Goal: Information Seeking & Learning: Learn about a topic

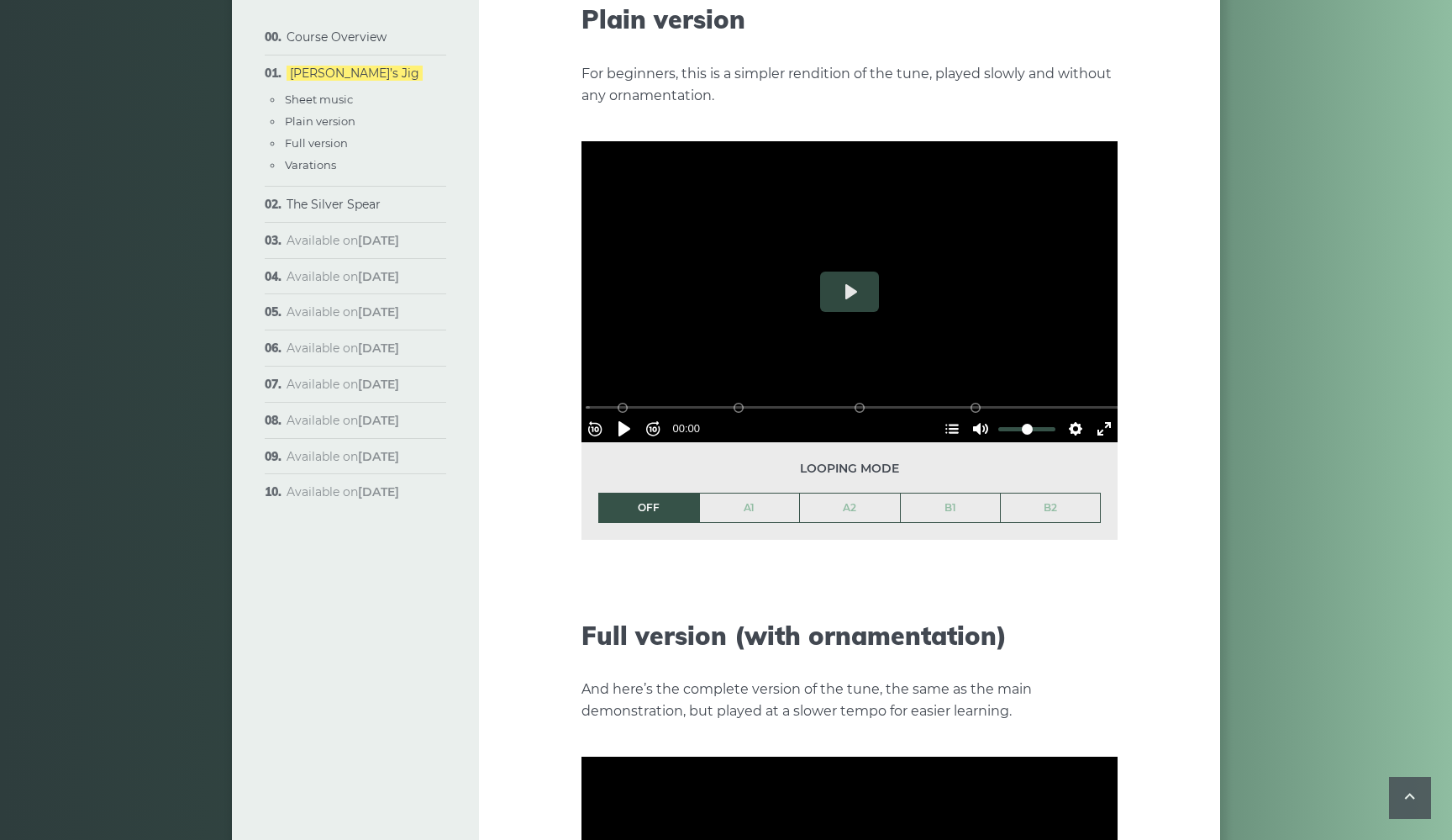
scroll to position [1902, 0]
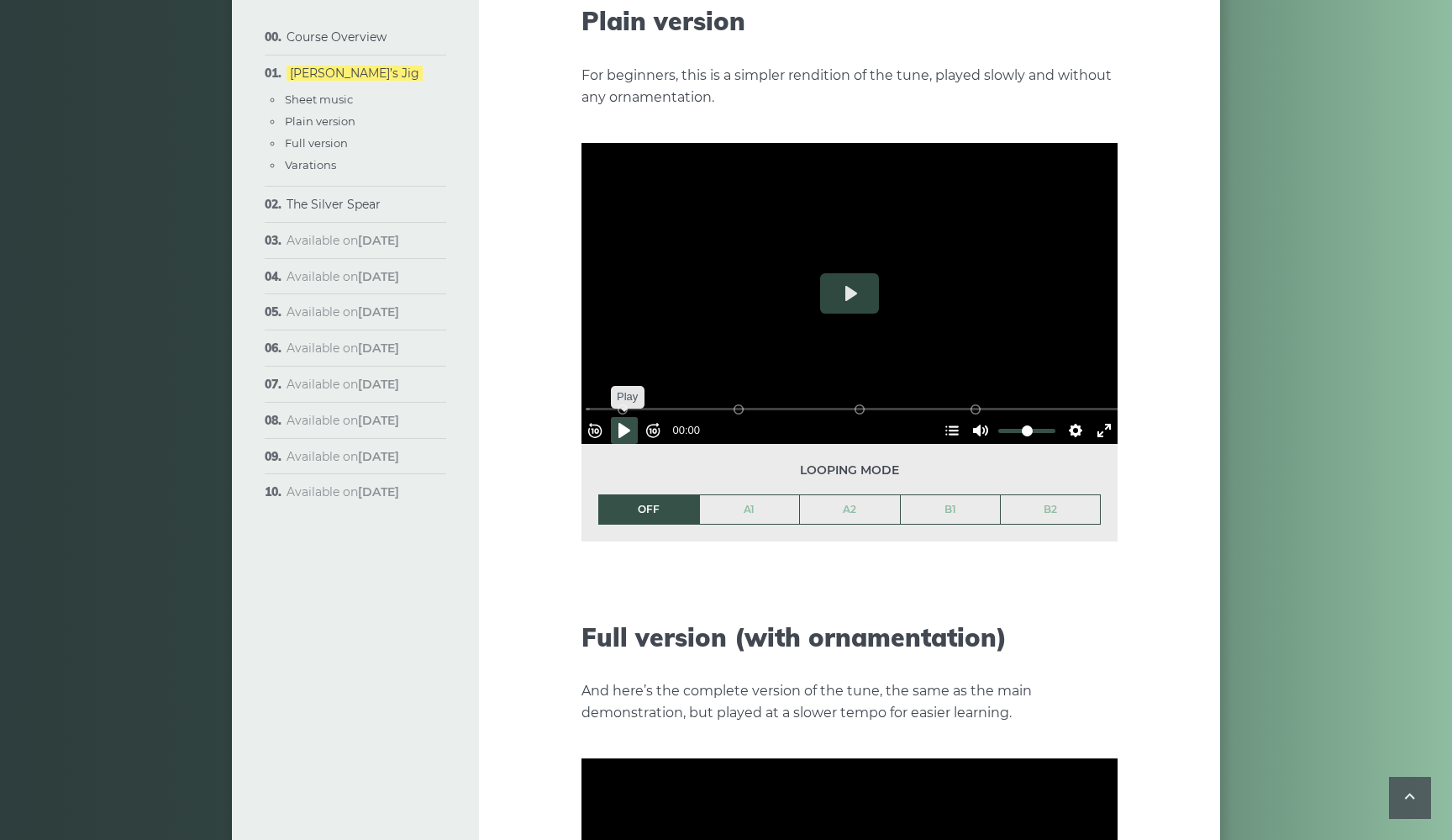
click at [630, 416] on button "Pause Play" at bounding box center [625, 430] width 27 height 27
type input "***"
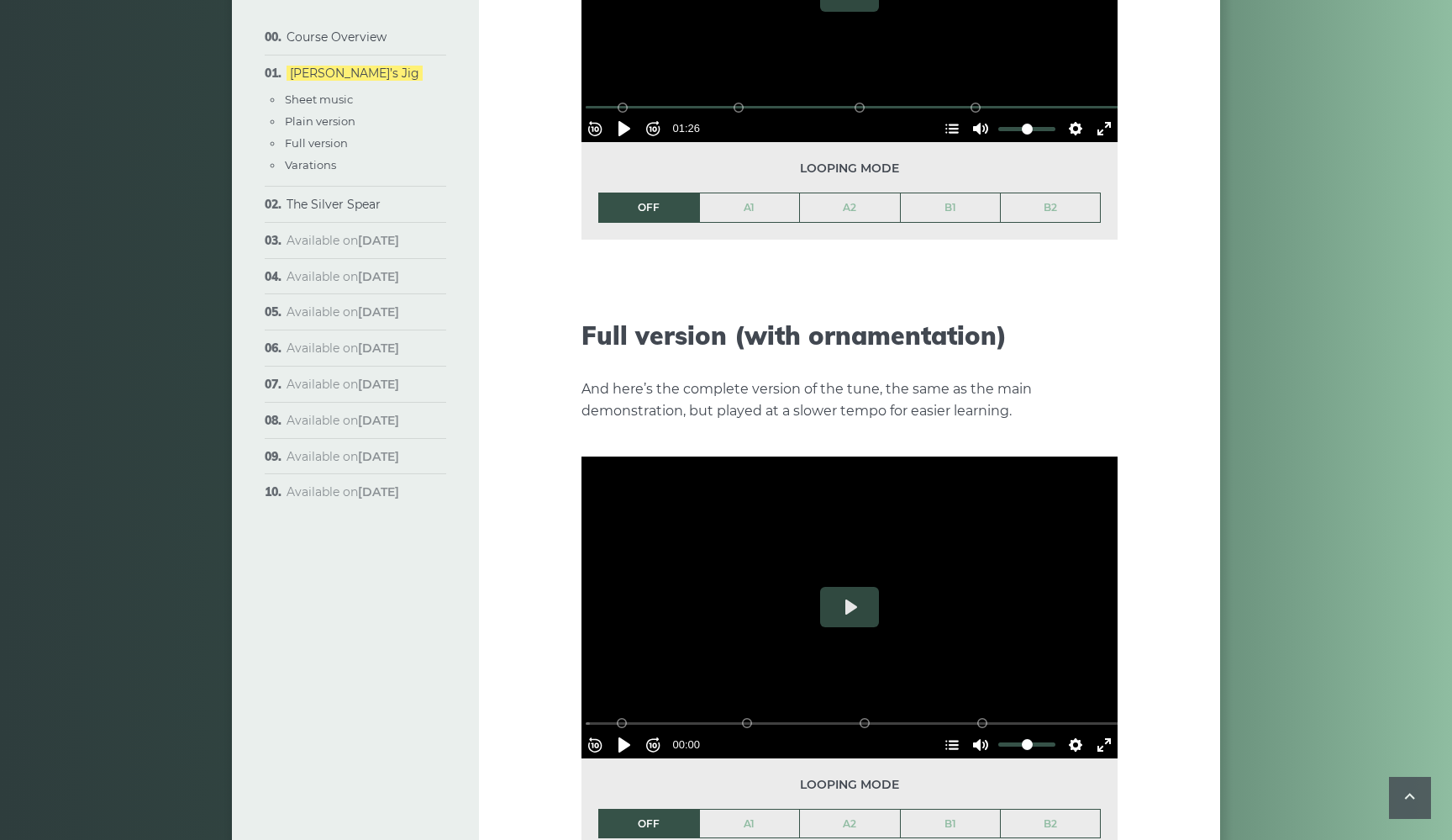
scroll to position [2212, 0]
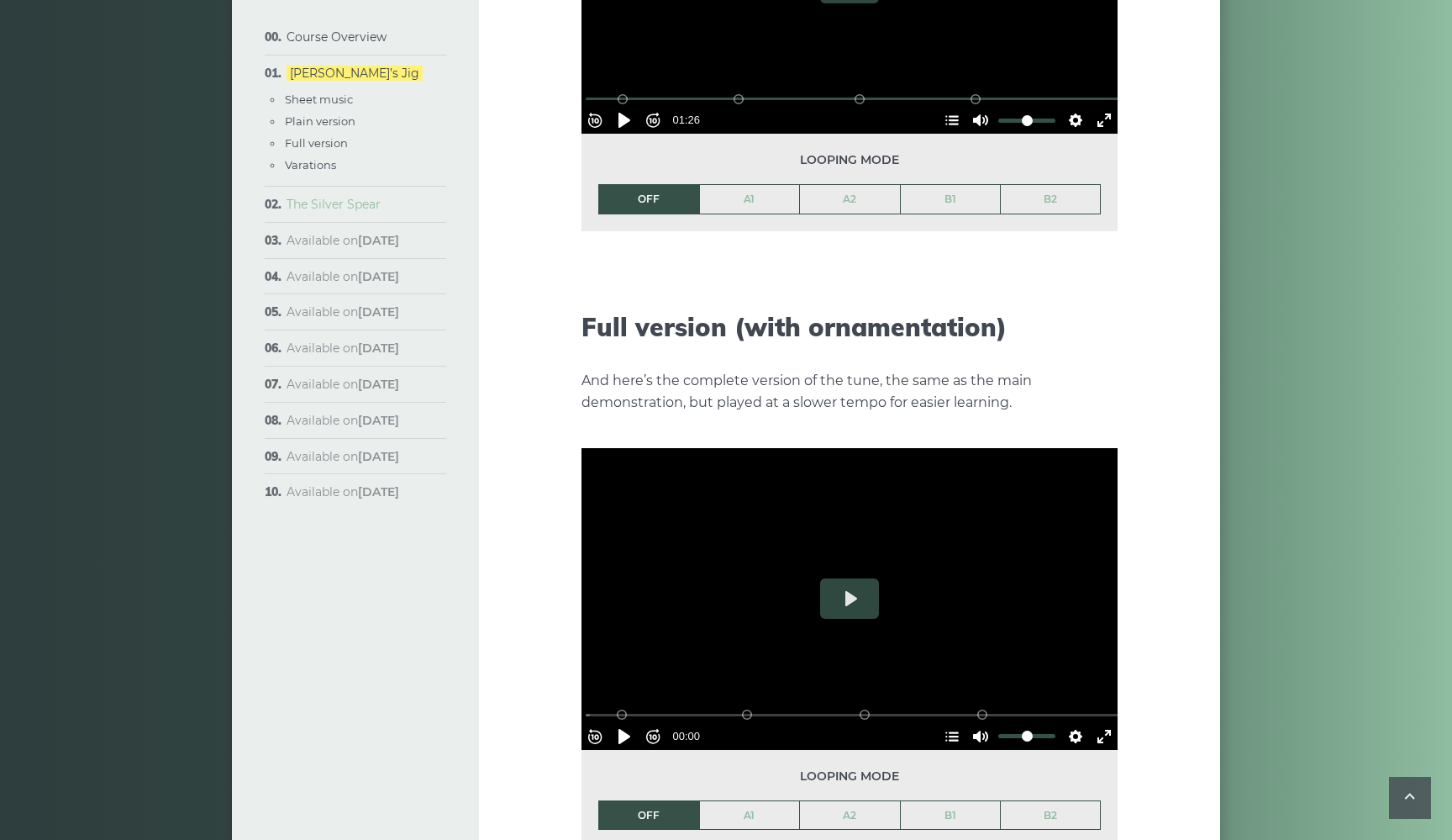
click at [346, 208] on link "The Silver Spear" at bounding box center [333, 204] width 94 height 15
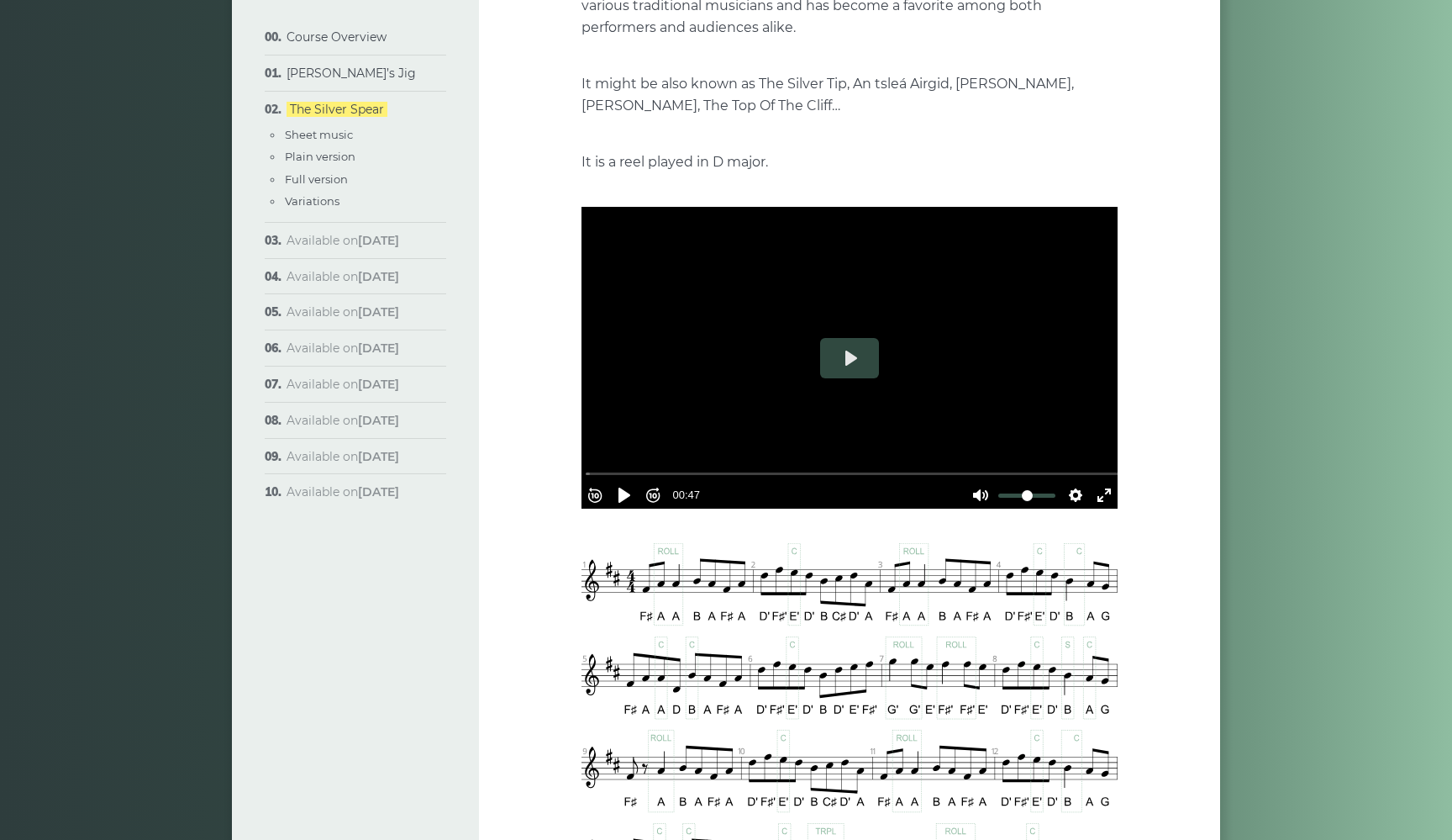
scroll to position [331, 0]
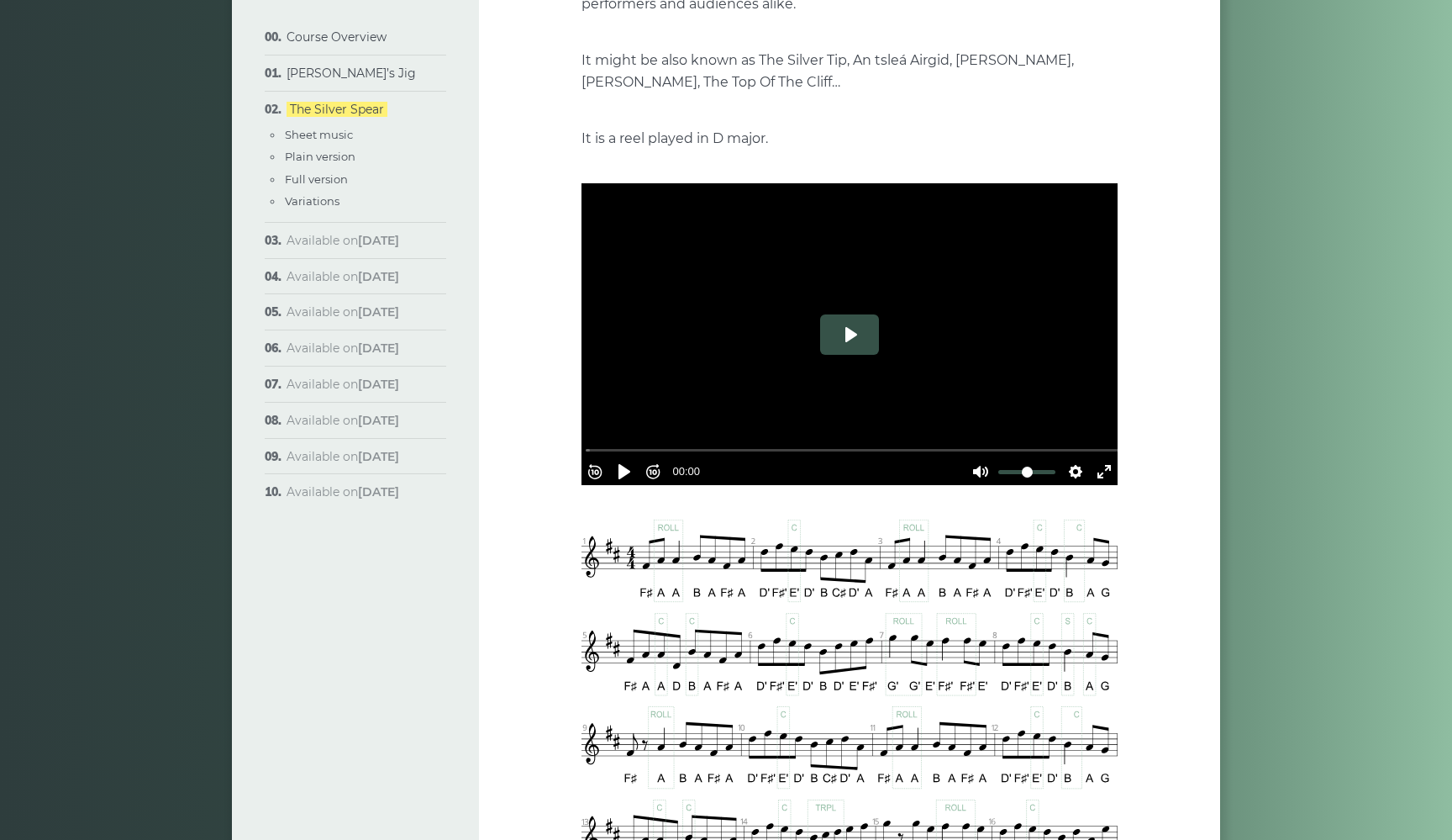
click at [849, 328] on button "Play" at bounding box center [850, 334] width 59 height 40
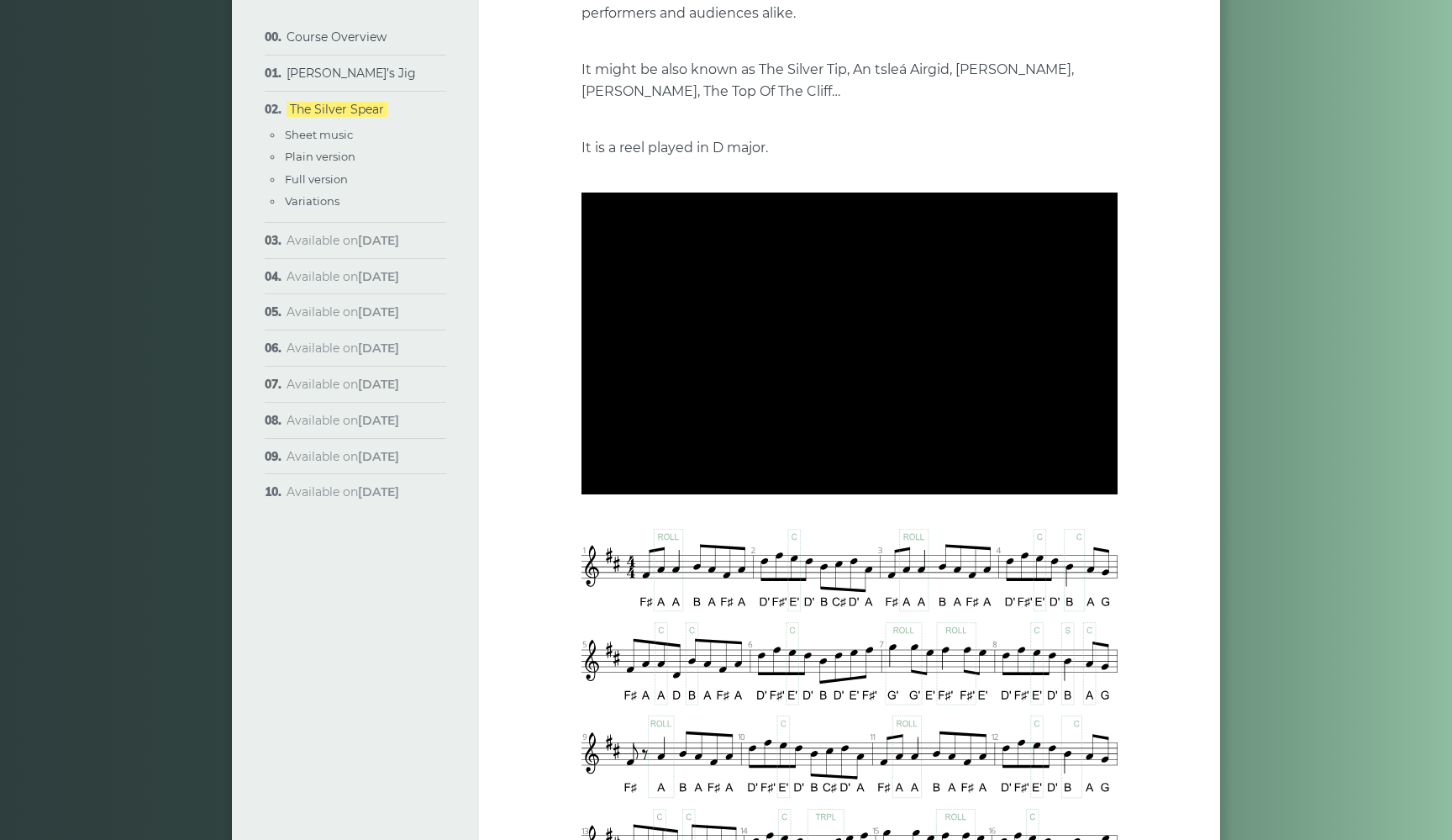
scroll to position [315, 0]
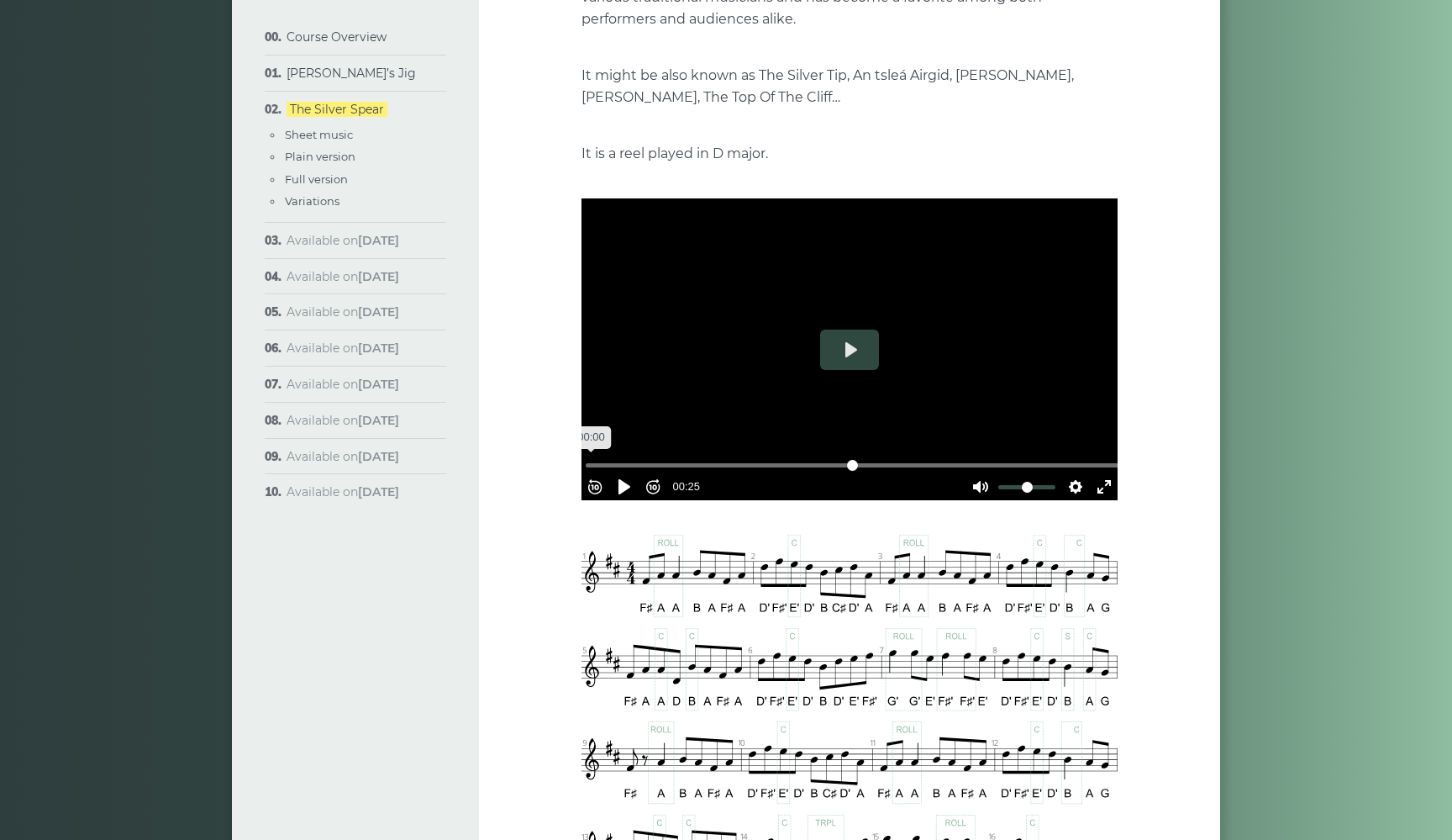
drag, startPoint x: 948, startPoint y: 455, endPoint x: 537, endPoint y: 466, distance: 411.1
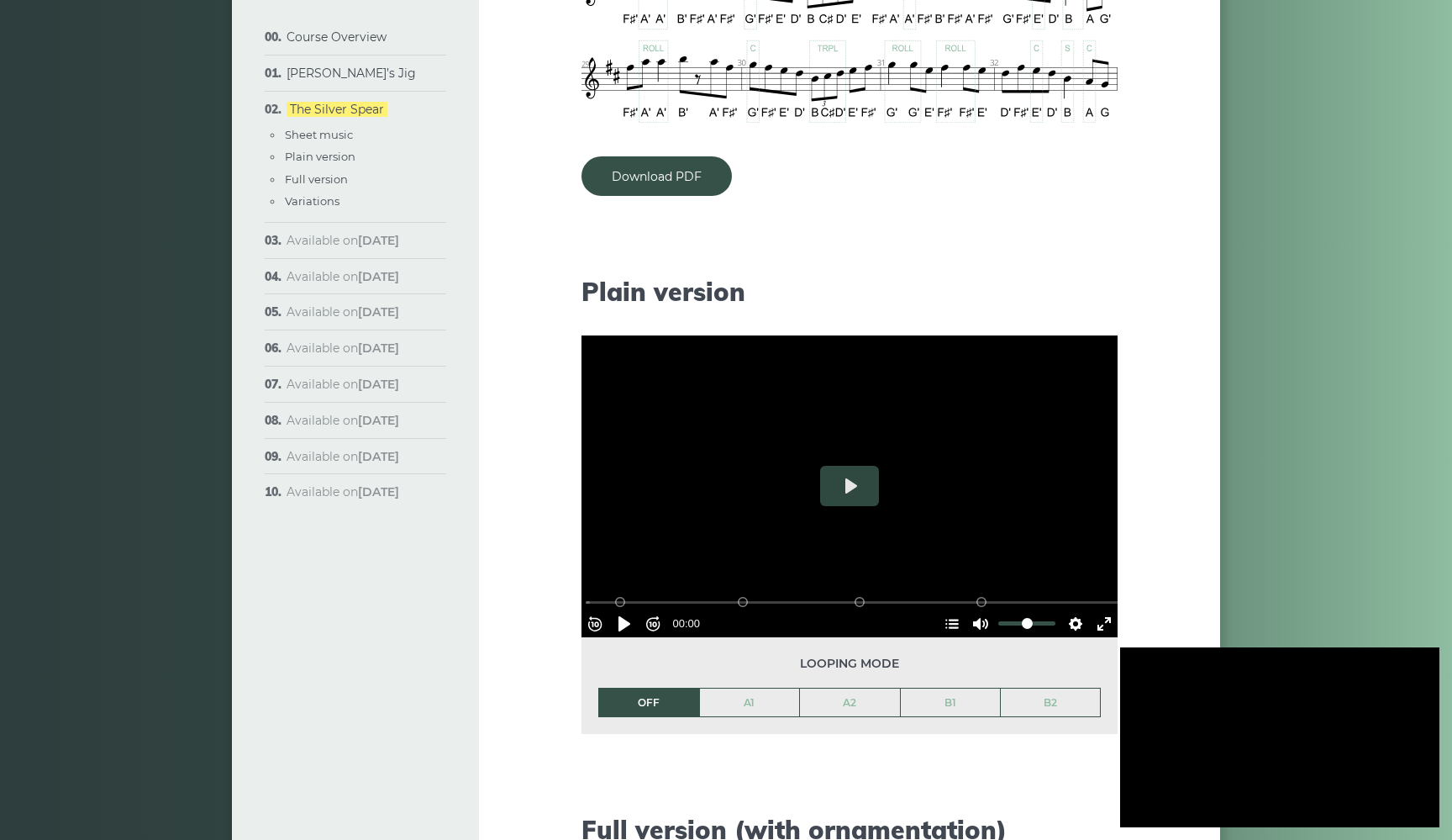
scroll to position [1508, 0]
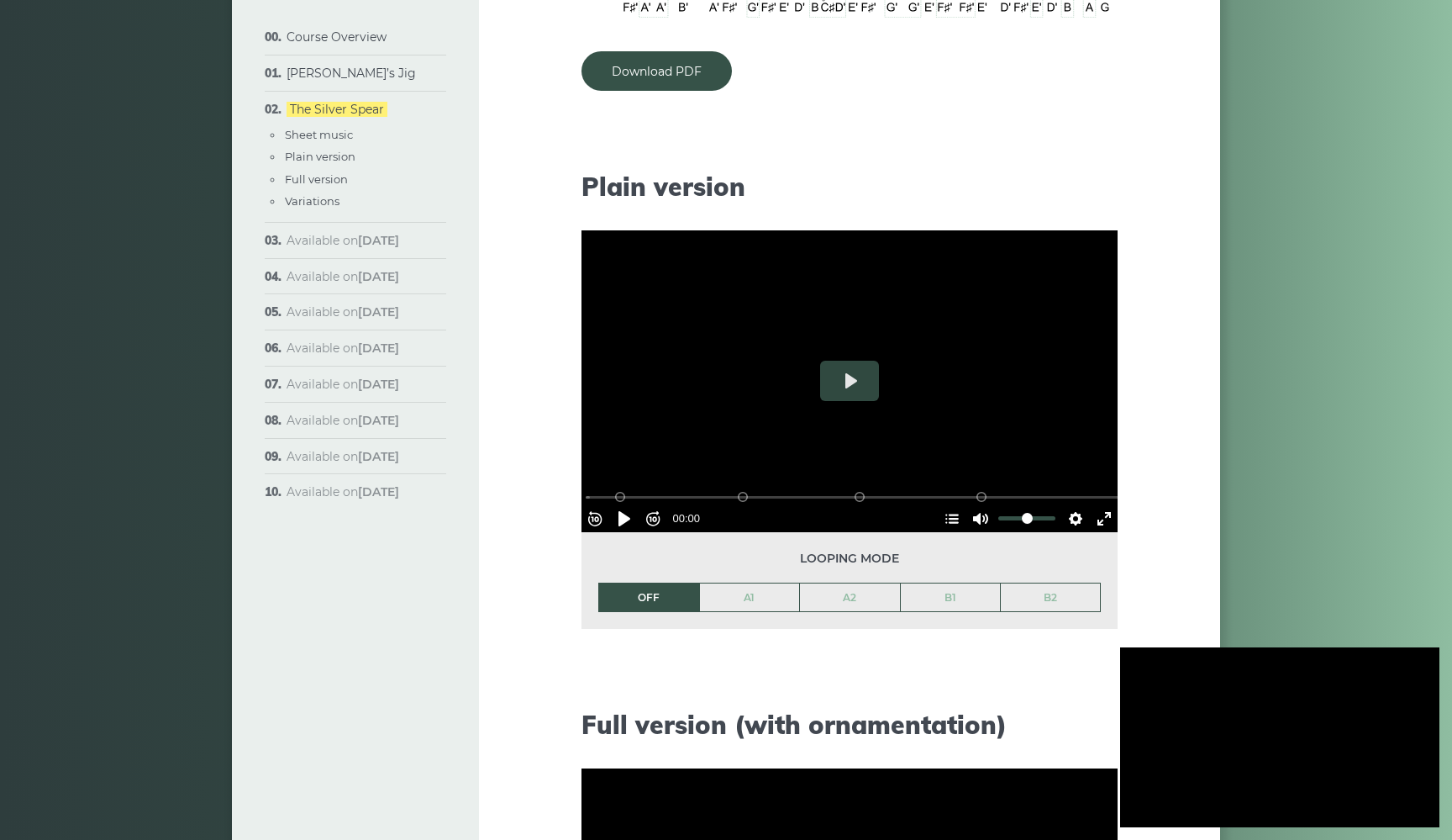
type input "***"
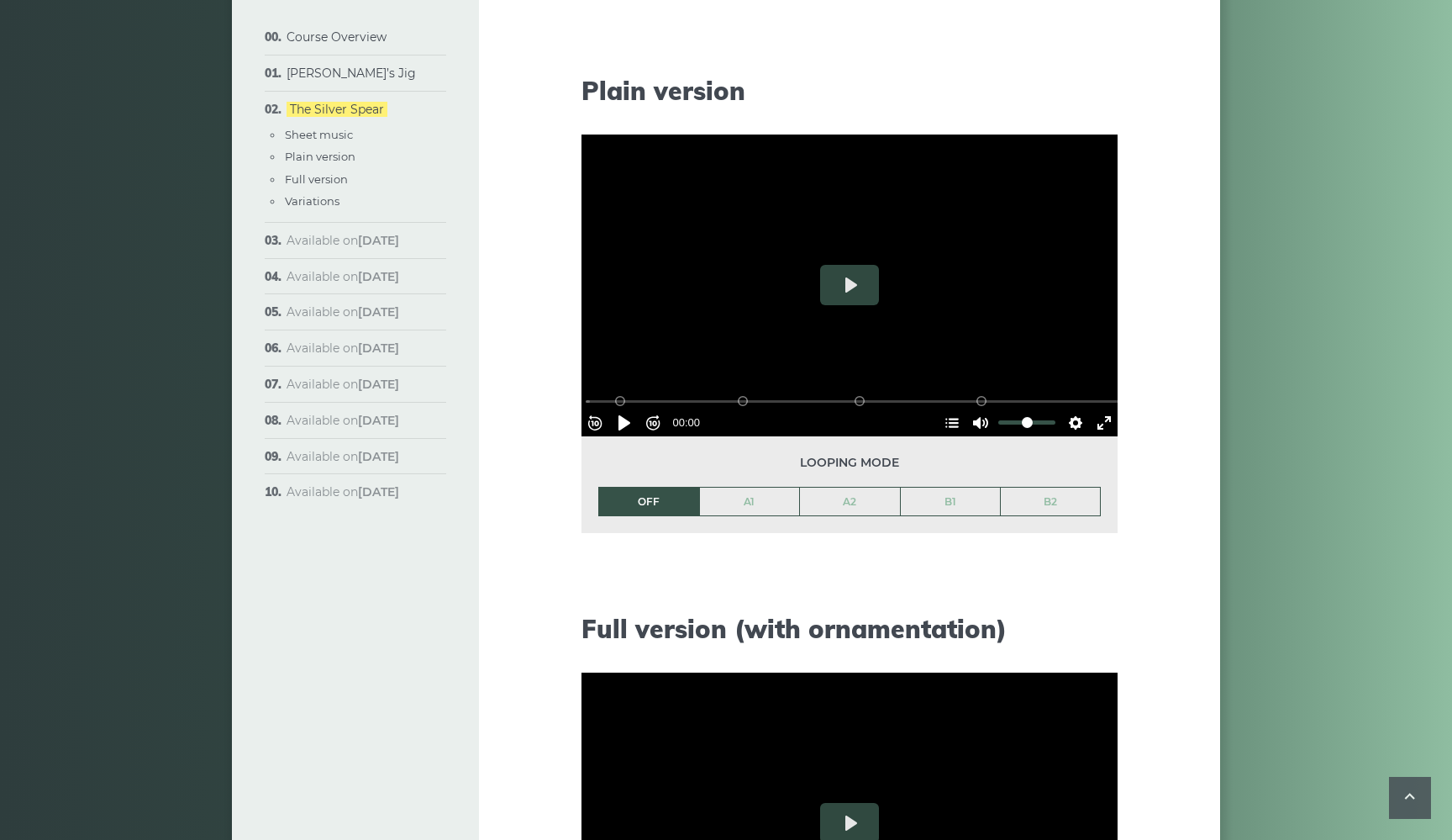
scroll to position [1661, 0]
click at [851, 290] on button "Play" at bounding box center [850, 285] width 59 height 40
drag, startPoint x: 837, startPoint y: 393, endPoint x: 506, endPoint y: 427, distance: 332.7
click at [506, 427] on div "Week 2: The Silver Spear The Silver Spear is a staple tune in the repertoire of…" at bounding box center [849, 468] width 741 height 4079
click at [633, 421] on button "Pause Play" at bounding box center [625, 424] width 27 height 27
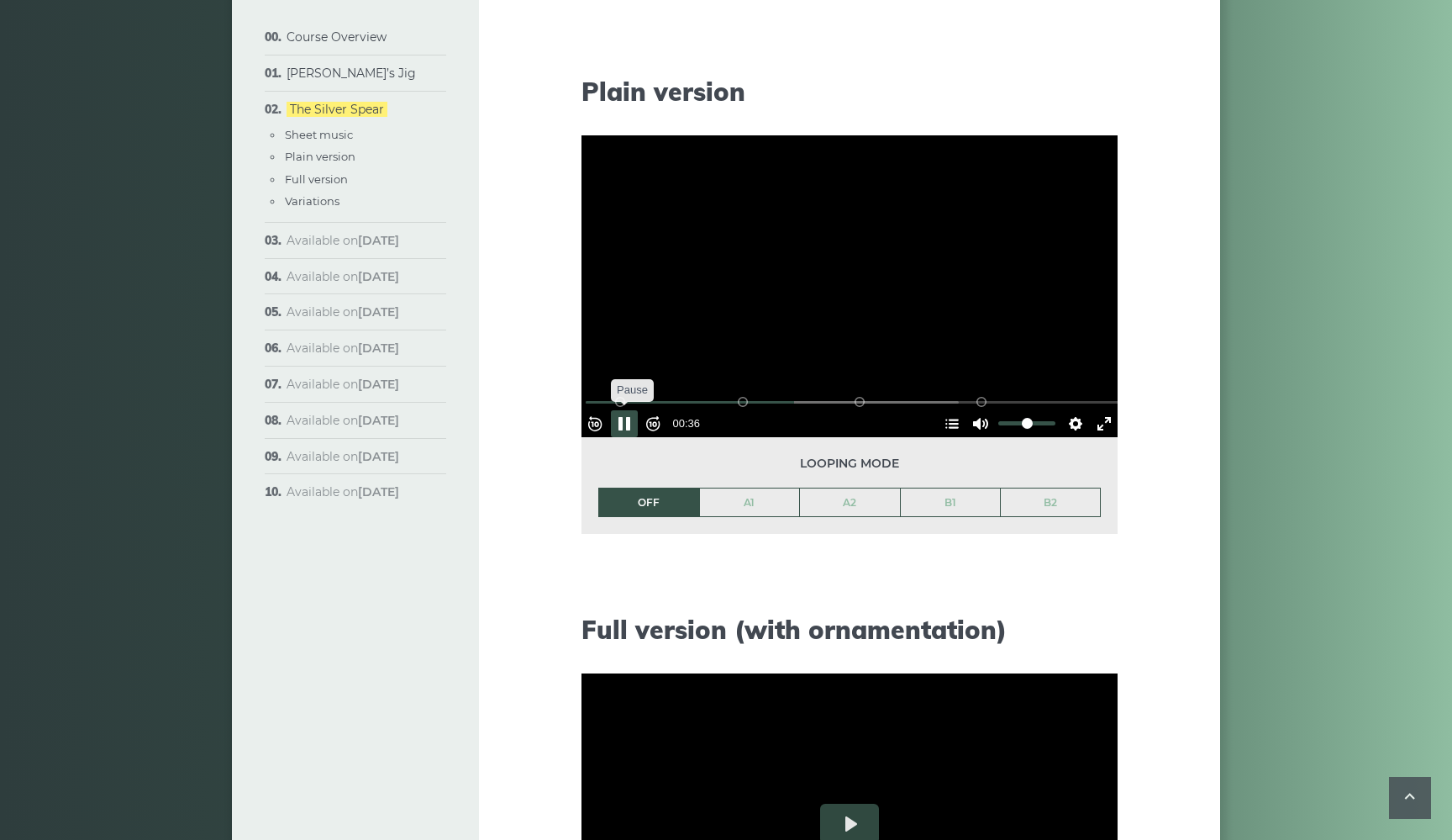
type input "*****"
click at [319, 69] on link "[PERSON_NAME]’s Jig" at bounding box center [351, 72] width 130 height 15
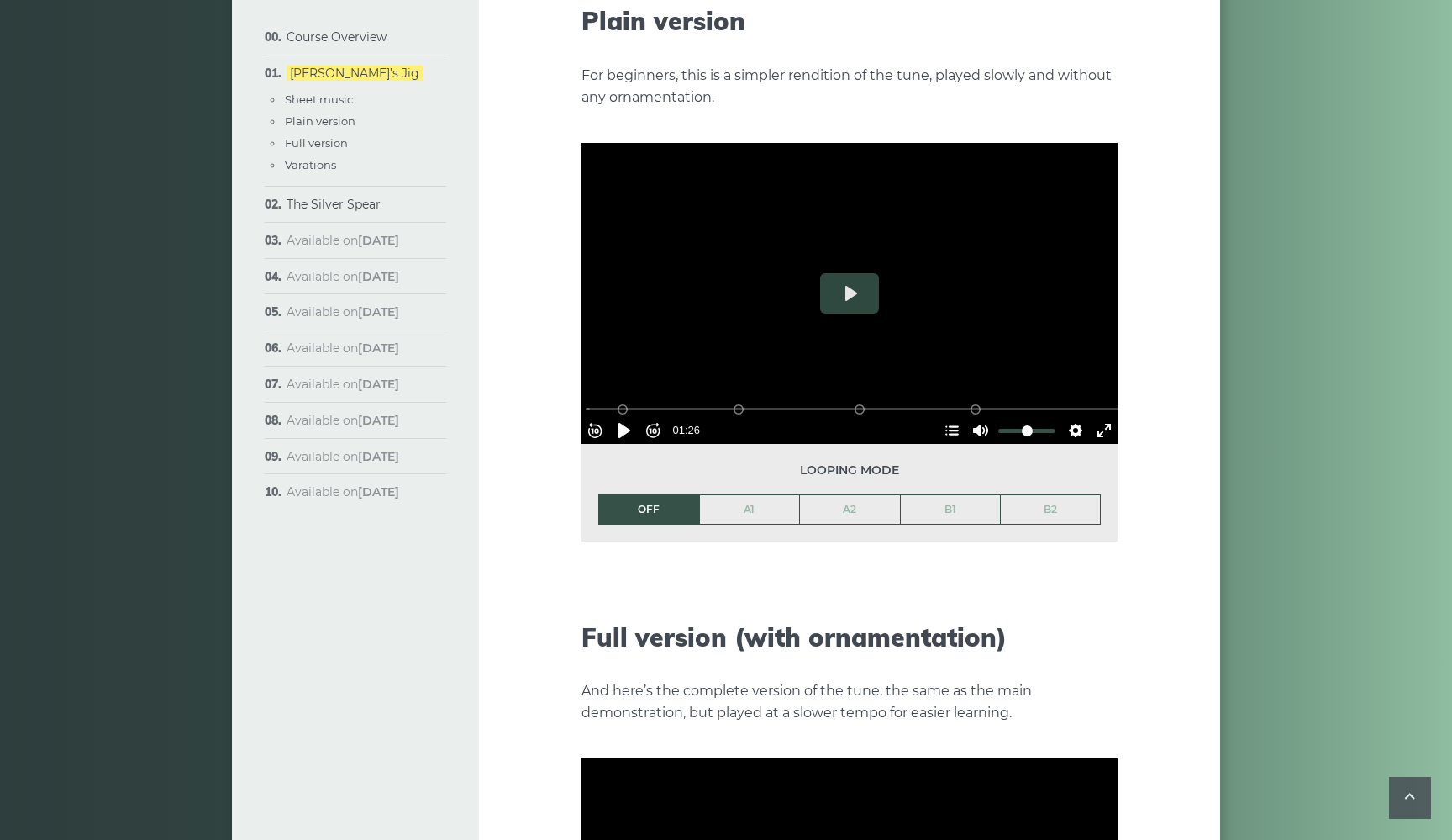
scroll to position [1939, 0]
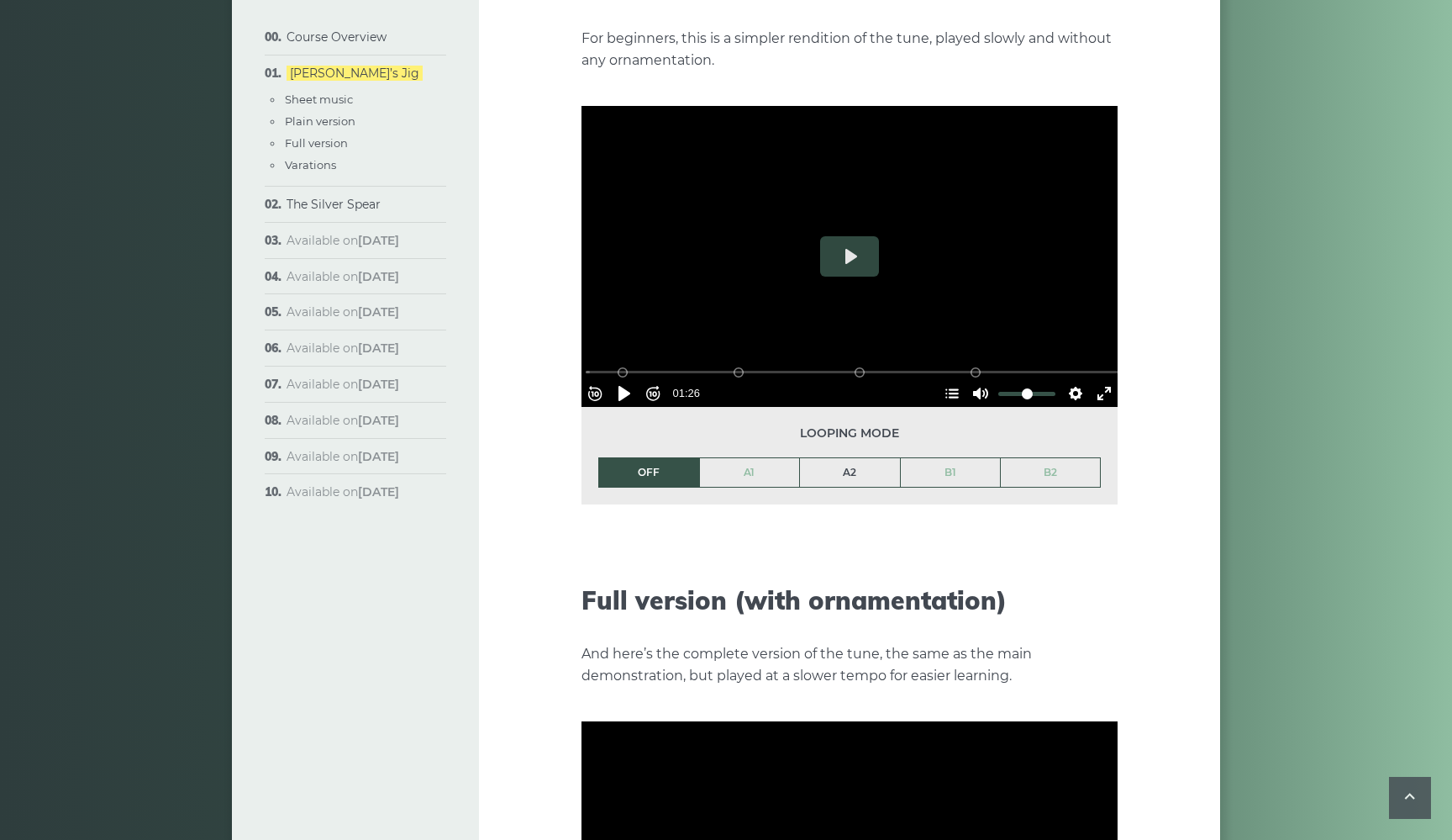
click at [852, 458] on link "A2" at bounding box center [850, 473] width 100 height 29
click at [1070, 380] on button "Settings" at bounding box center [1076, 393] width 27 height 27
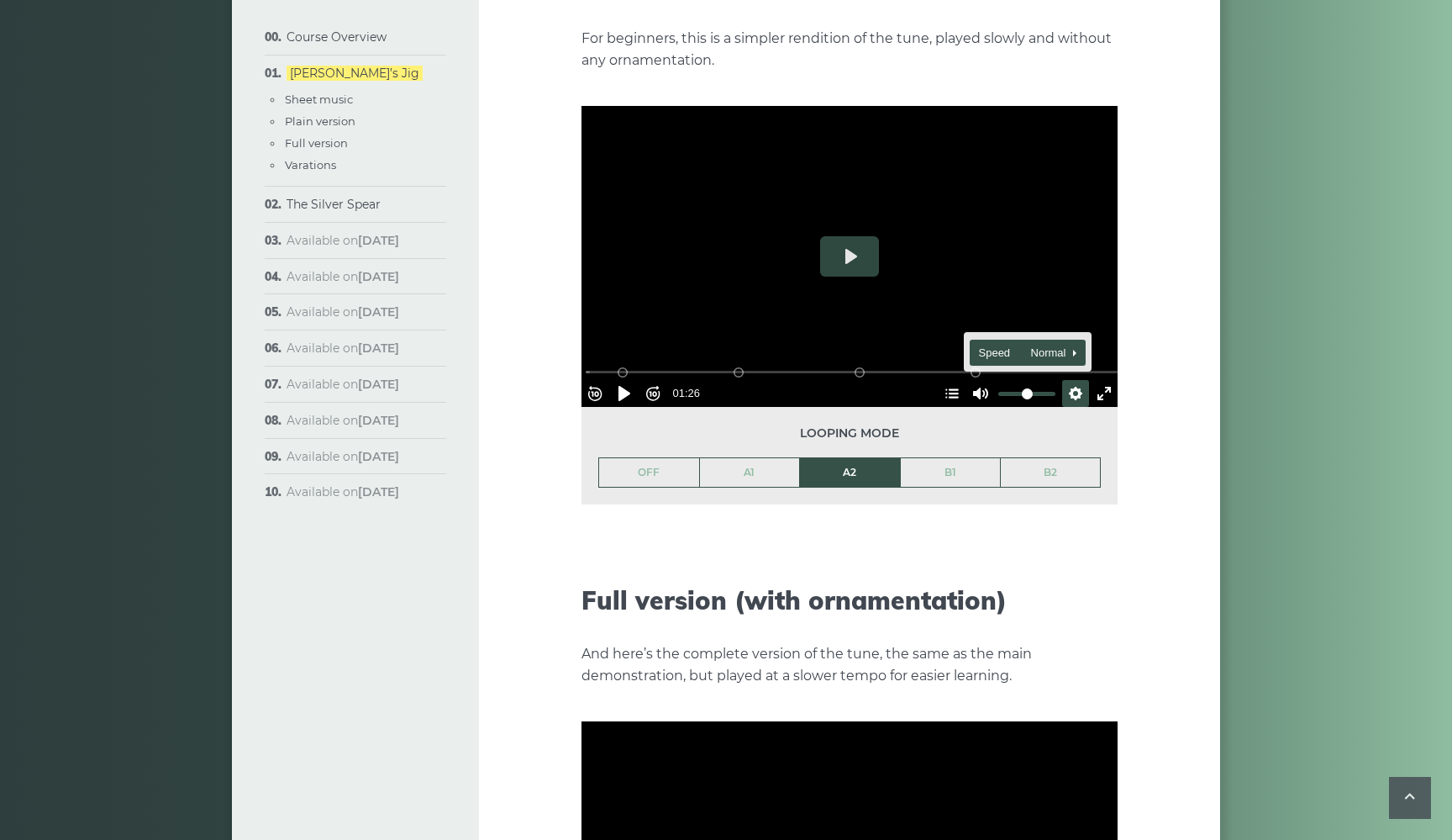
click at [1042, 344] on span "Speed Normal" at bounding box center [1020, 353] width 83 height 19
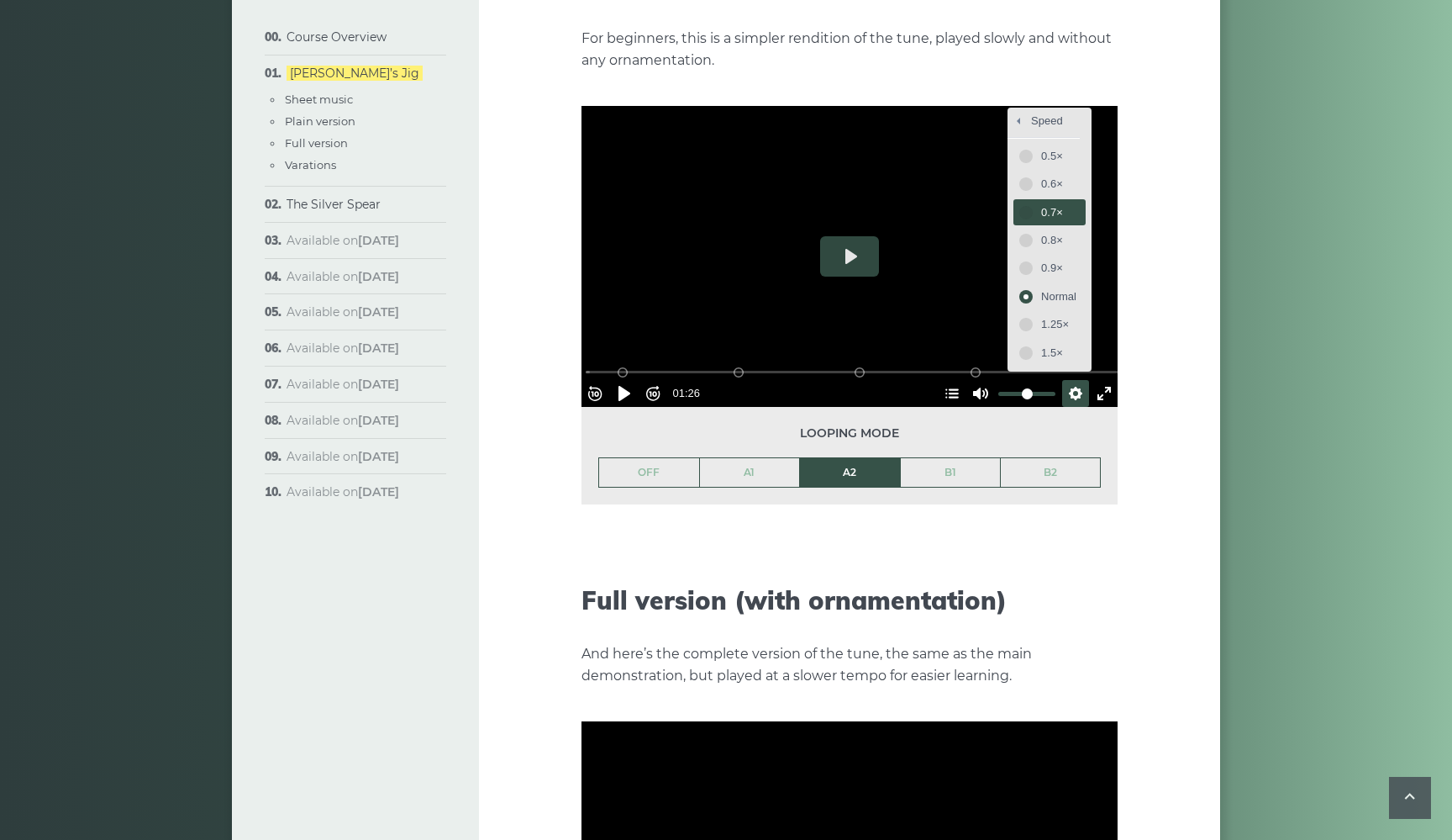
click at [1046, 204] on span "0.7×" at bounding box center [1058, 213] width 35 height 19
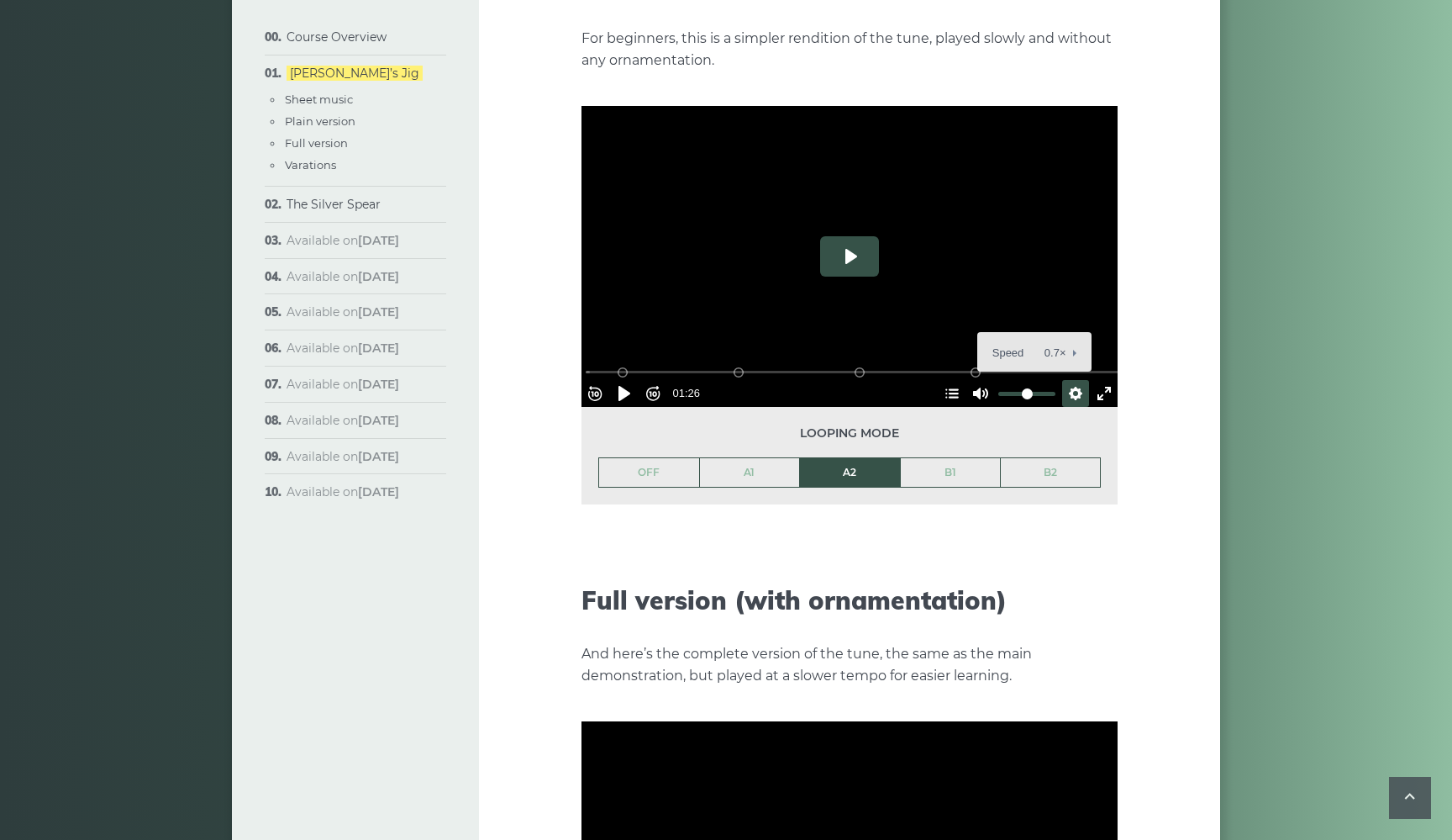
click at [848, 240] on button "Play" at bounding box center [850, 256] width 59 height 40
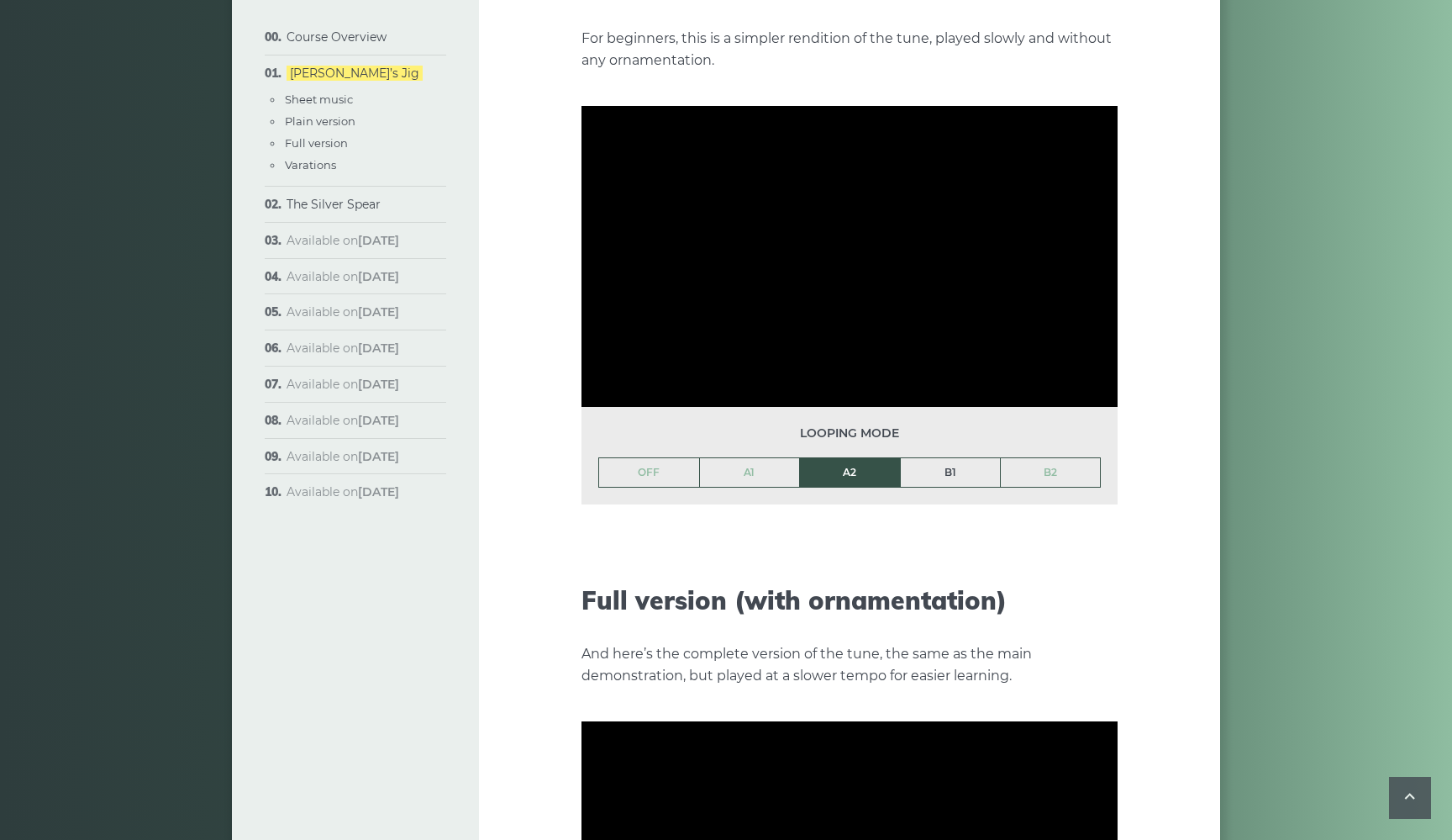
click at [936, 458] on link "B1" at bounding box center [951, 473] width 100 height 29
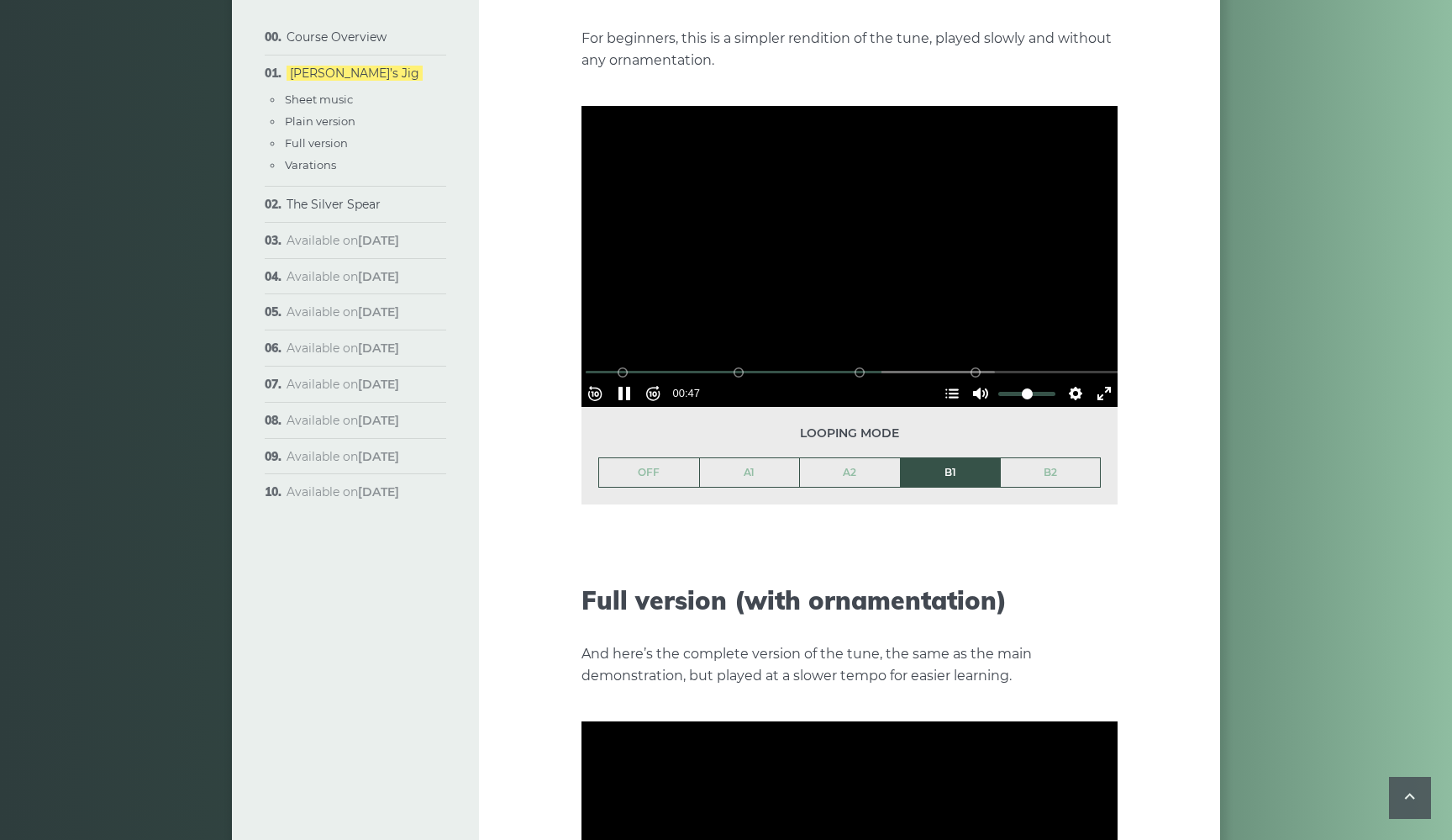
click at [766, 298] on div at bounding box center [850, 256] width 536 height 302
type input "*****"
